Goal: Navigation & Orientation: Go to known website

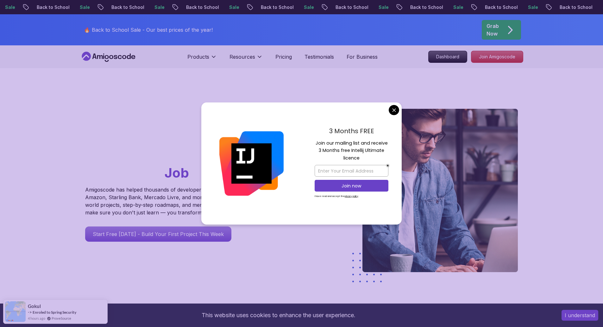
click at [261, 29] on div "🔥 Back to School Sale - Our best prices of the year! Grab Now" at bounding box center [301, 29] width 443 height 31
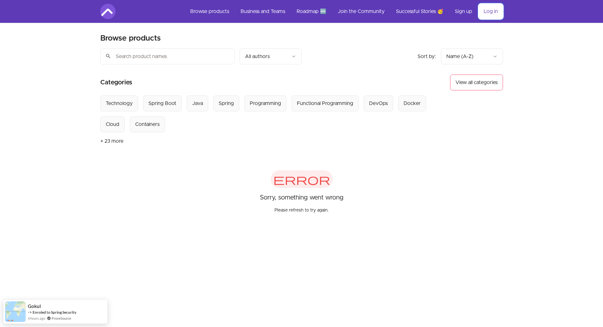
click at [481, 9] on link "Log in" at bounding box center [491, 11] width 24 height 15
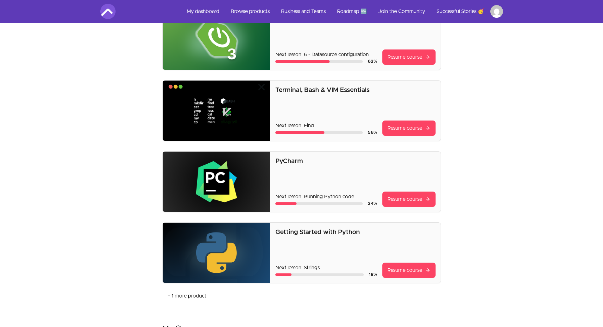
scroll to position [63, 0]
